Goal: Transaction & Acquisition: Purchase product/service

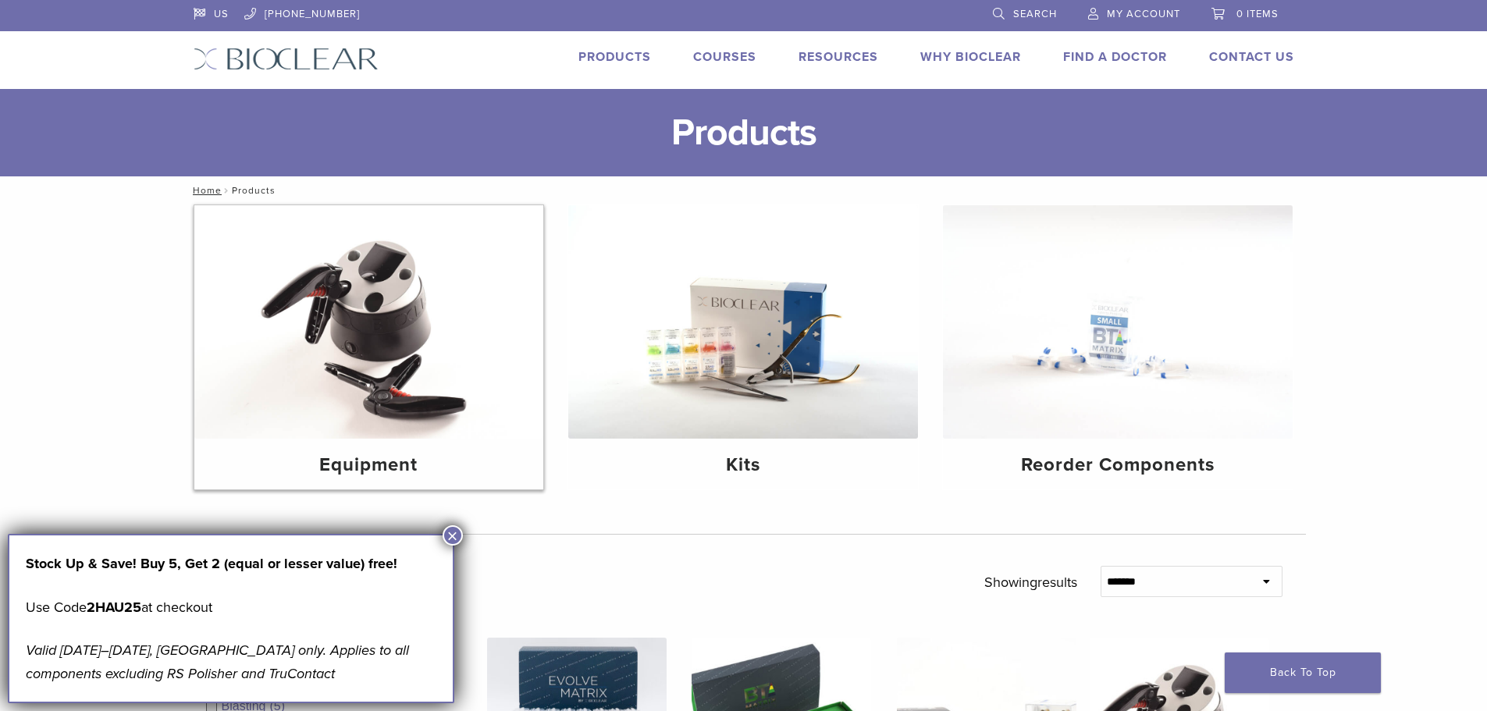
click at [341, 350] on img at bounding box center [369, 321] width 350 height 233
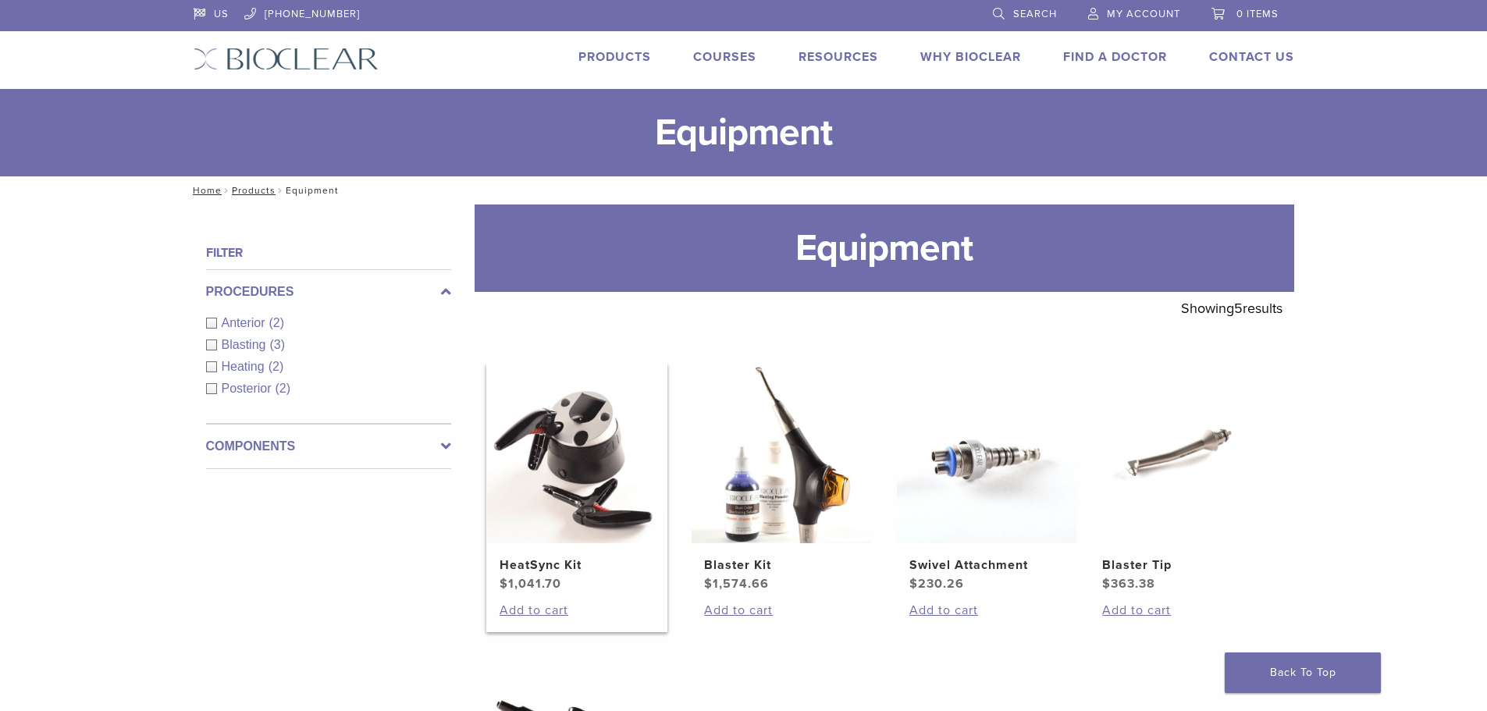
click at [551, 467] on img at bounding box center [577, 454] width 180 height 180
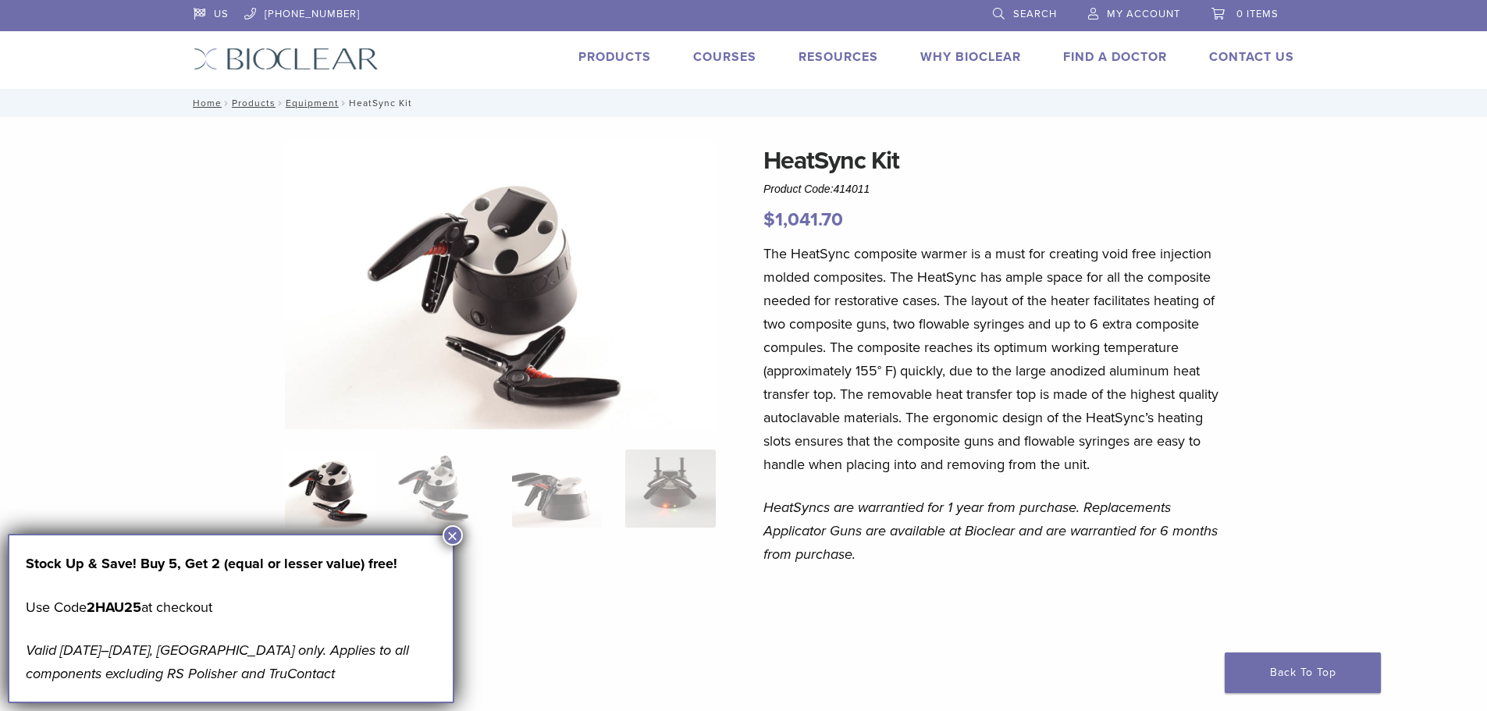
click at [851, 367] on p "The HeatSync composite warmer is a must for creating void free injection molded…" at bounding box center [992, 359] width 459 height 234
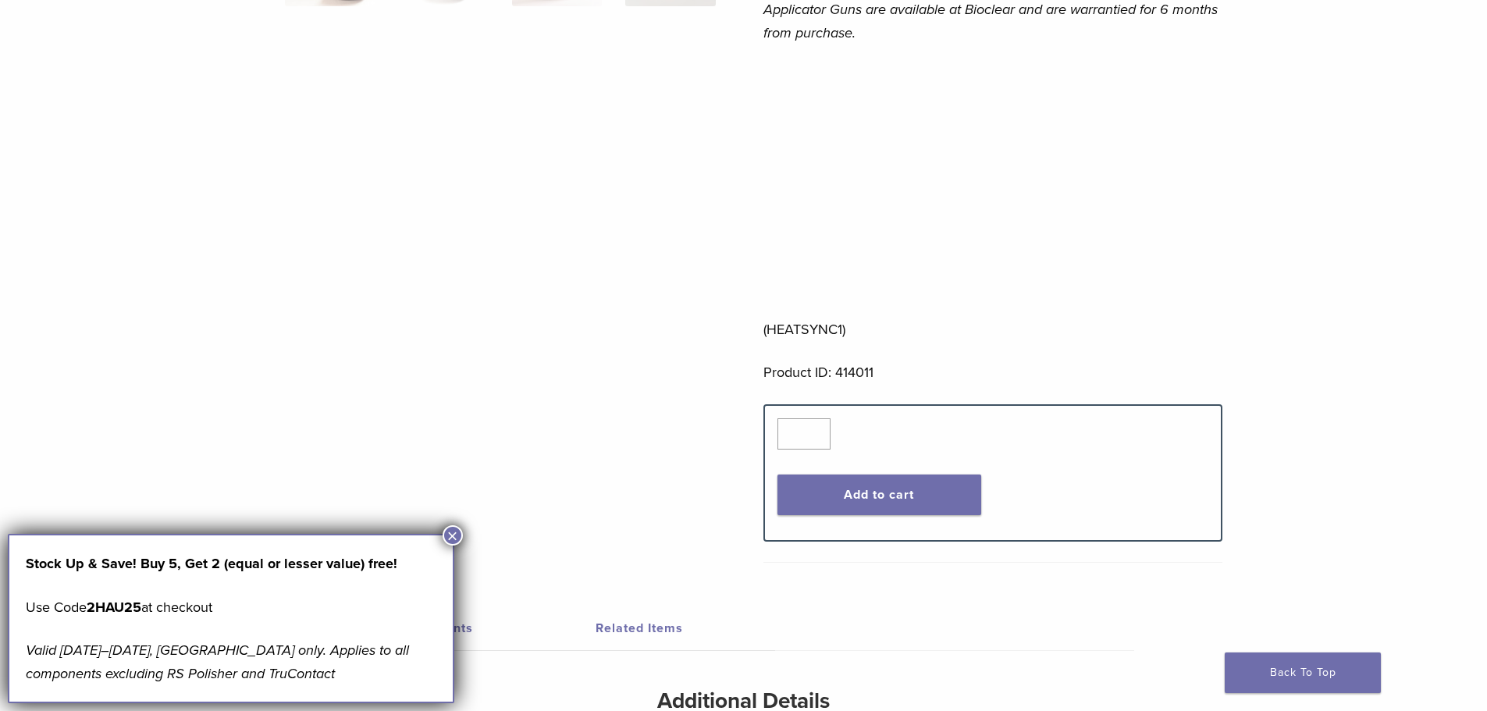
scroll to position [624, 0]
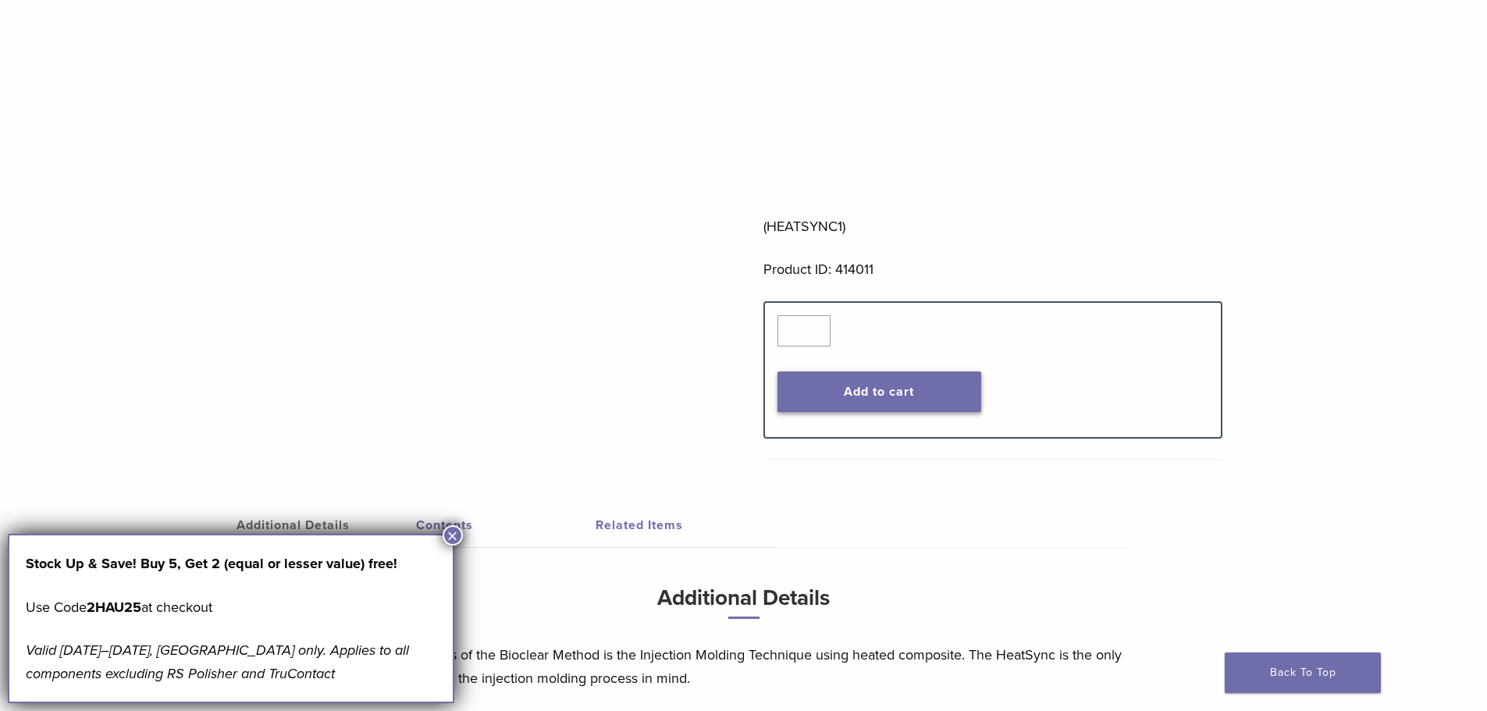
click at [925, 397] on button "Add to cart" at bounding box center [879, 392] width 204 height 41
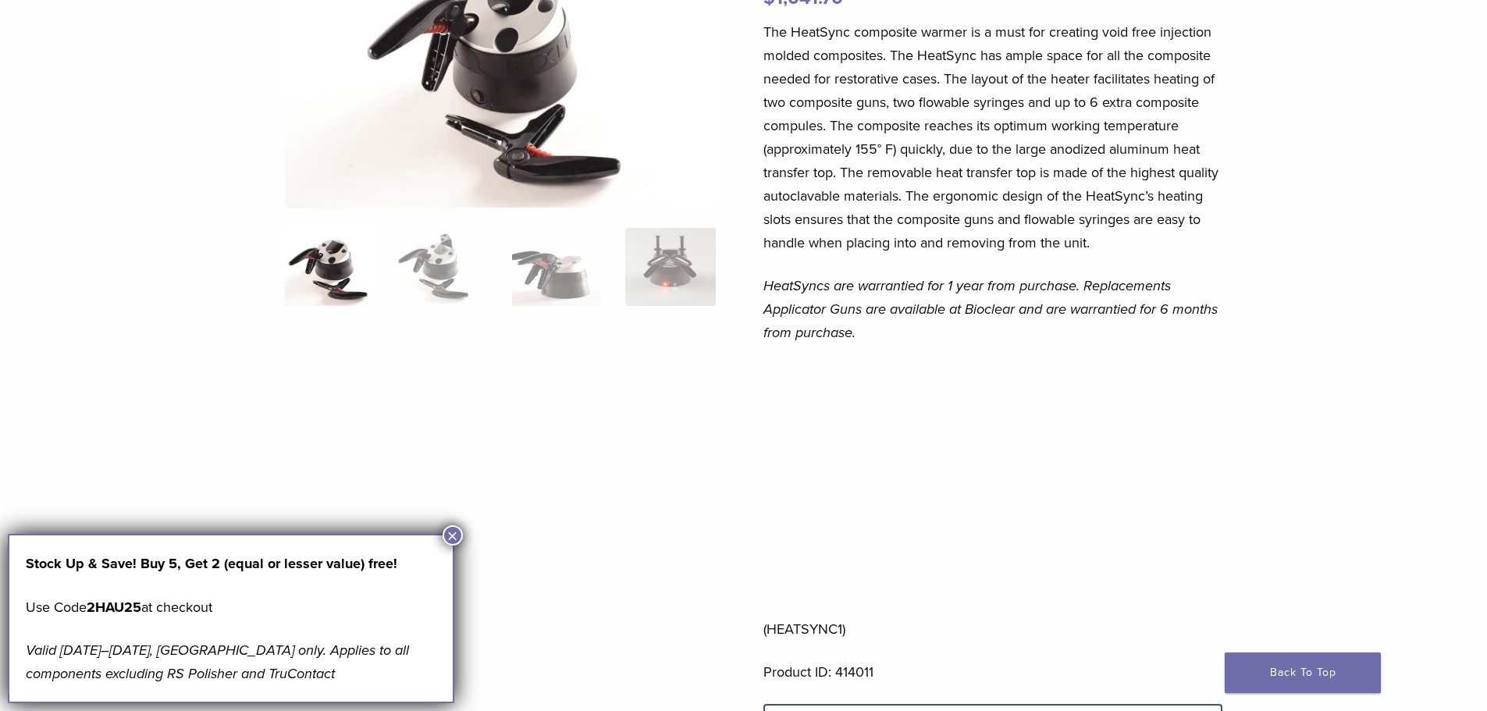
scroll to position [0, 0]
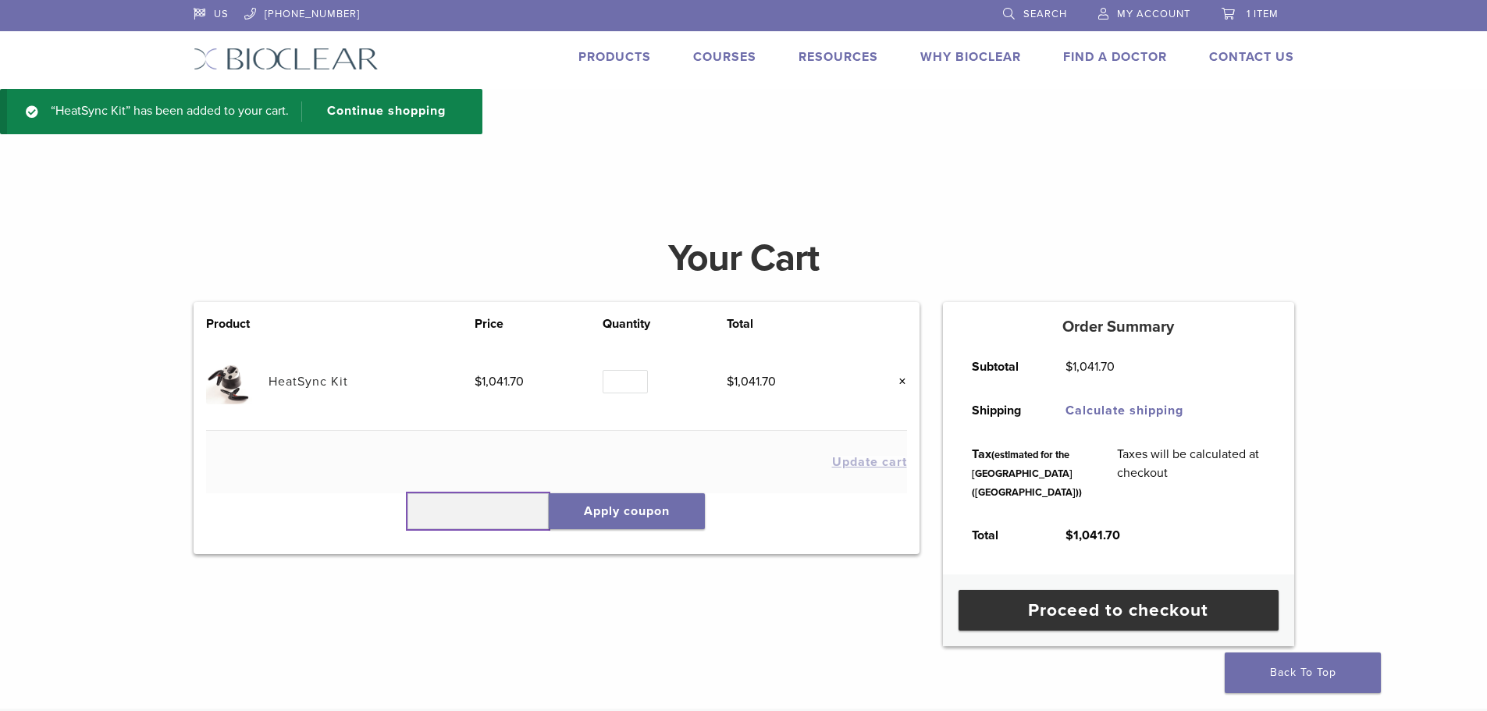
click at [477, 506] on input "text" at bounding box center [478, 511] width 142 height 36
type input "******"
click at [635, 514] on button "Apply coupon" at bounding box center [627, 511] width 156 height 36
